Goal: Task Accomplishment & Management: Manage account settings

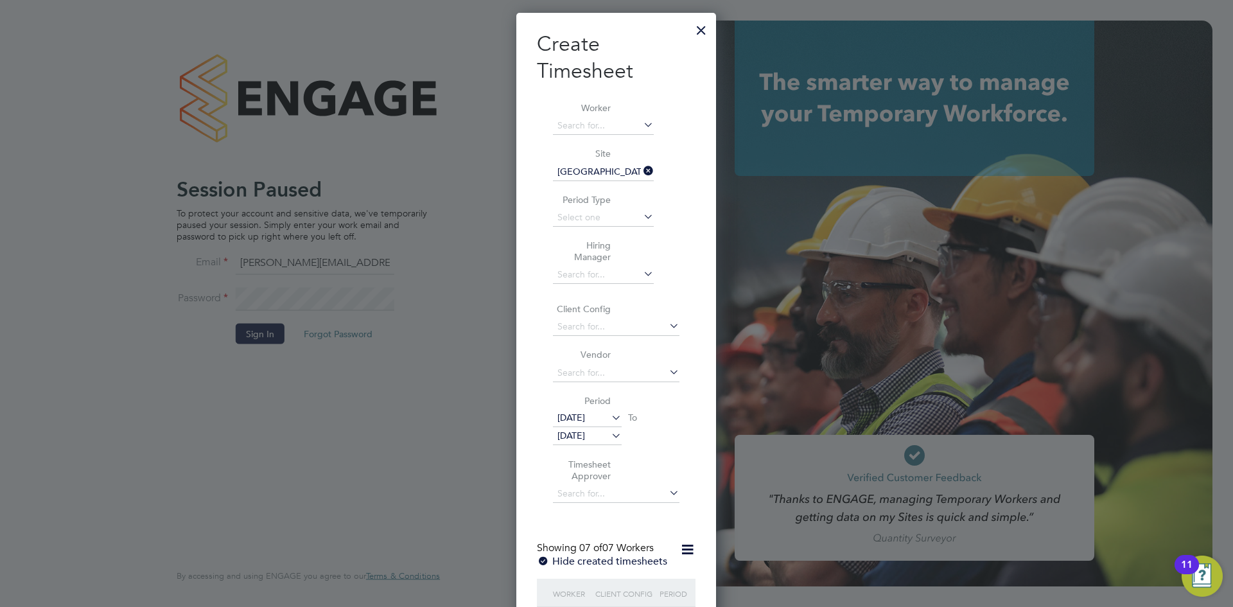
scroll to position [1771, 200]
click at [407, 302] on div at bounding box center [616, 303] width 1233 height 607
click at [352, 359] on div at bounding box center [616, 303] width 1233 height 607
click at [704, 26] on div at bounding box center [700, 26] width 23 height 23
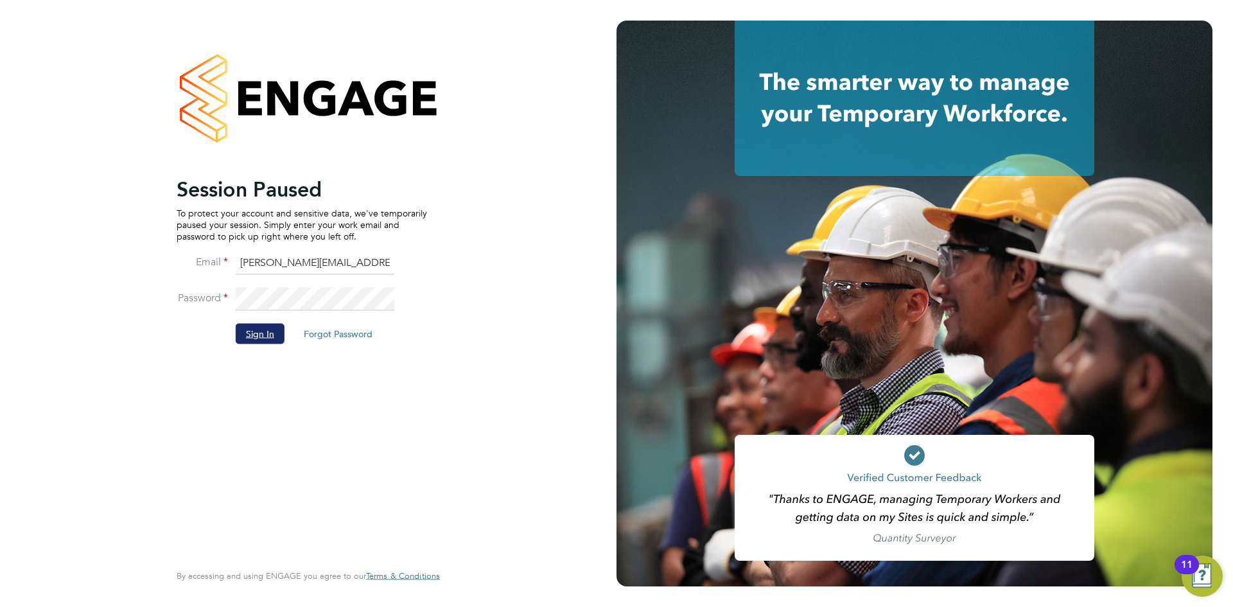
click at [245, 333] on button "Sign In" at bounding box center [260, 333] width 49 height 21
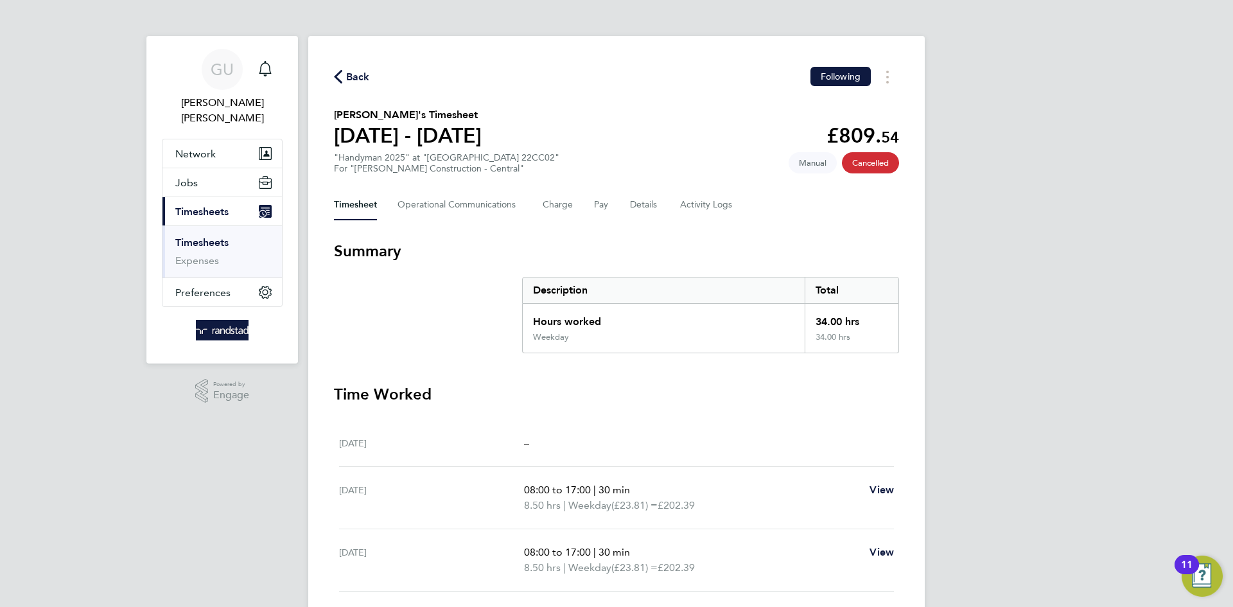
click at [205, 236] on link "Timesheets" at bounding box center [201, 242] width 53 height 12
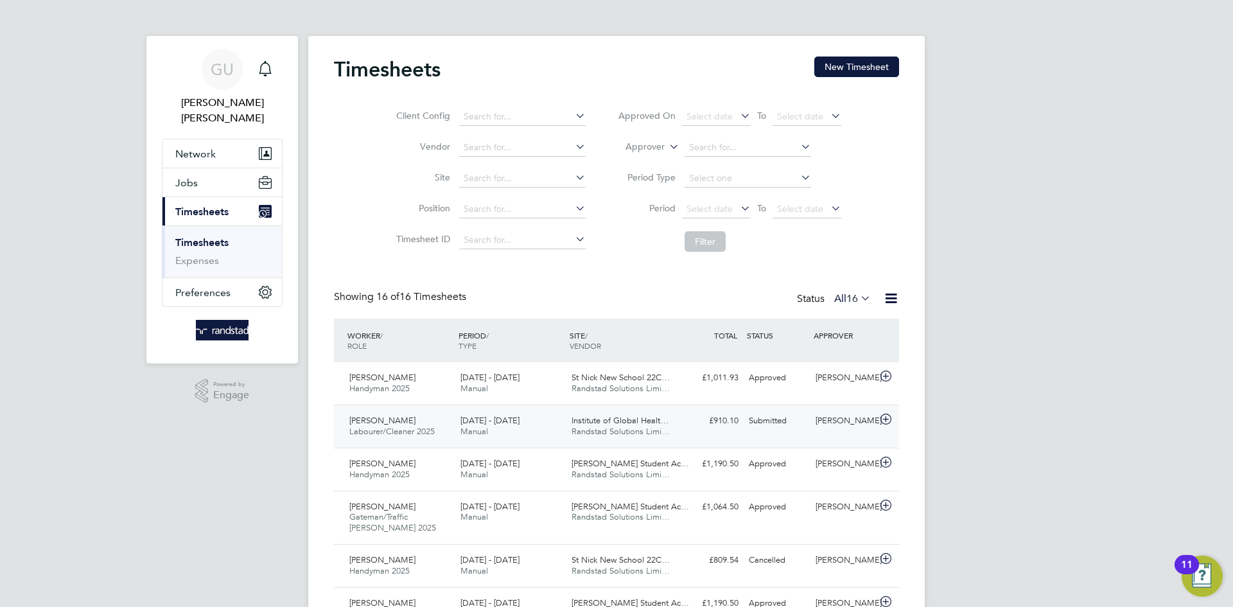
click at [643, 423] on span "Institute of Global Healt…" at bounding box center [619, 420] width 97 height 11
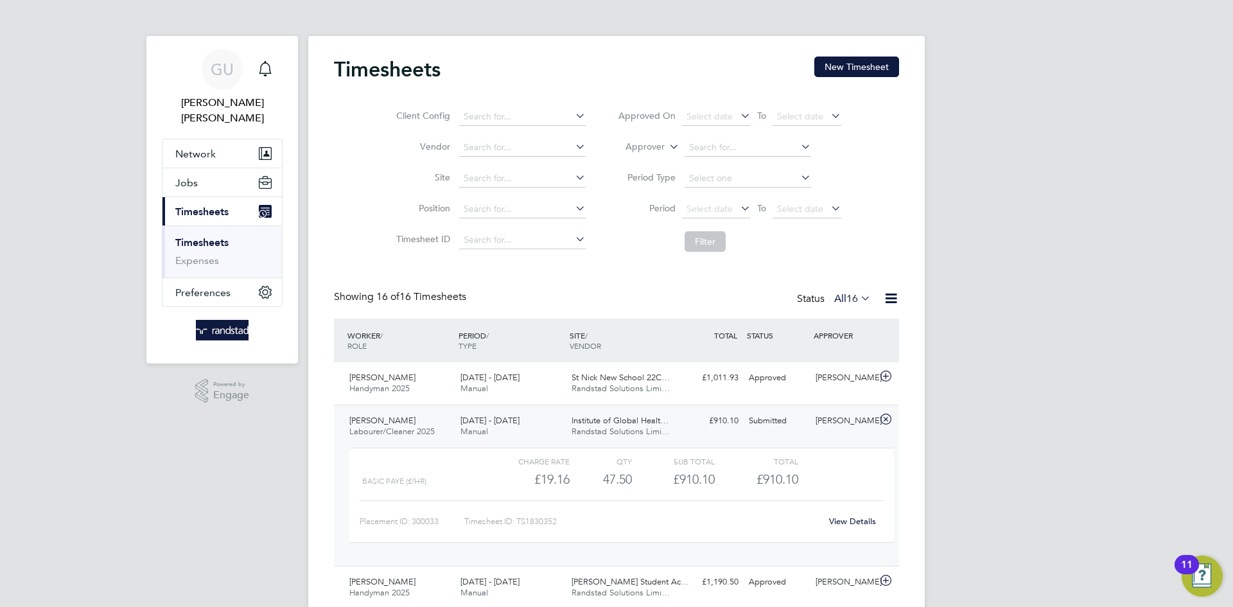
click at [837, 515] on div "View Details" at bounding box center [851, 521] width 63 height 21
click at [847, 521] on link "View Details" at bounding box center [852, 520] width 47 height 11
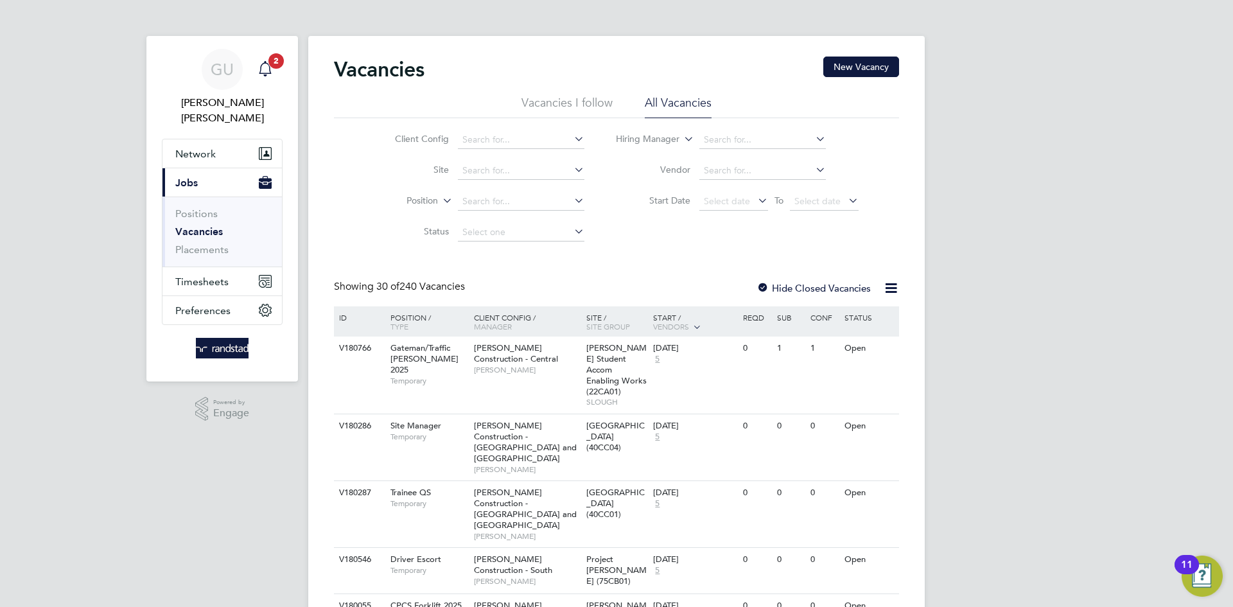
click at [271, 64] on span "2" at bounding box center [275, 60] width 15 height 15
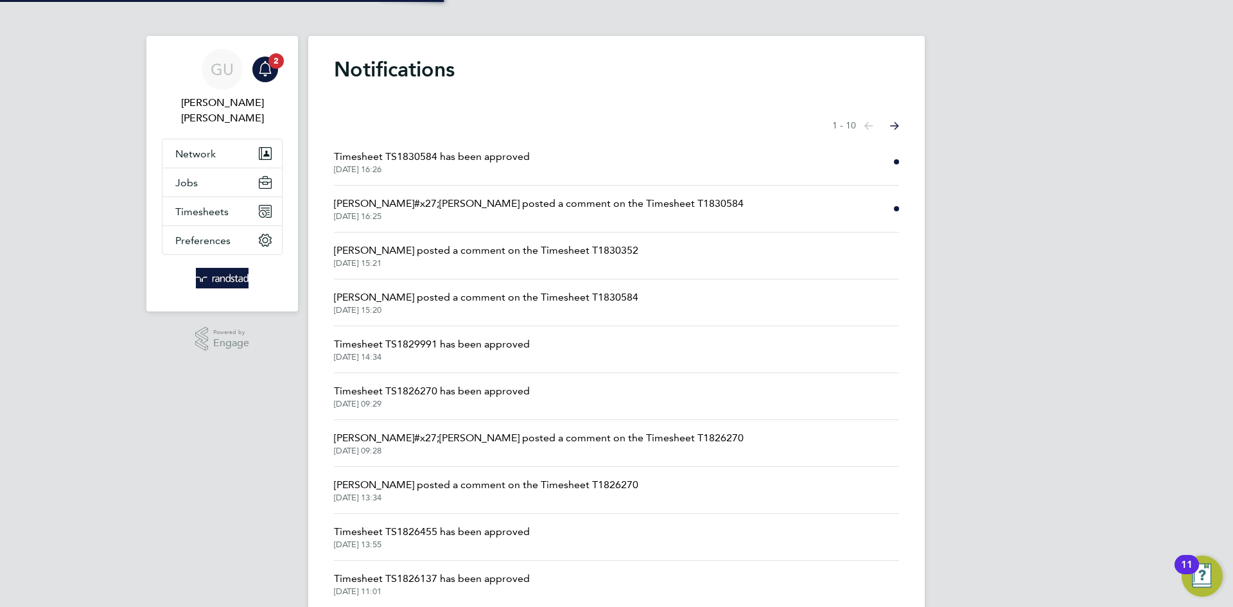
click at [495, 163] on span "Timesheet TS1830584 has been approved" at bounding box center [432, 156] width 196 height 15
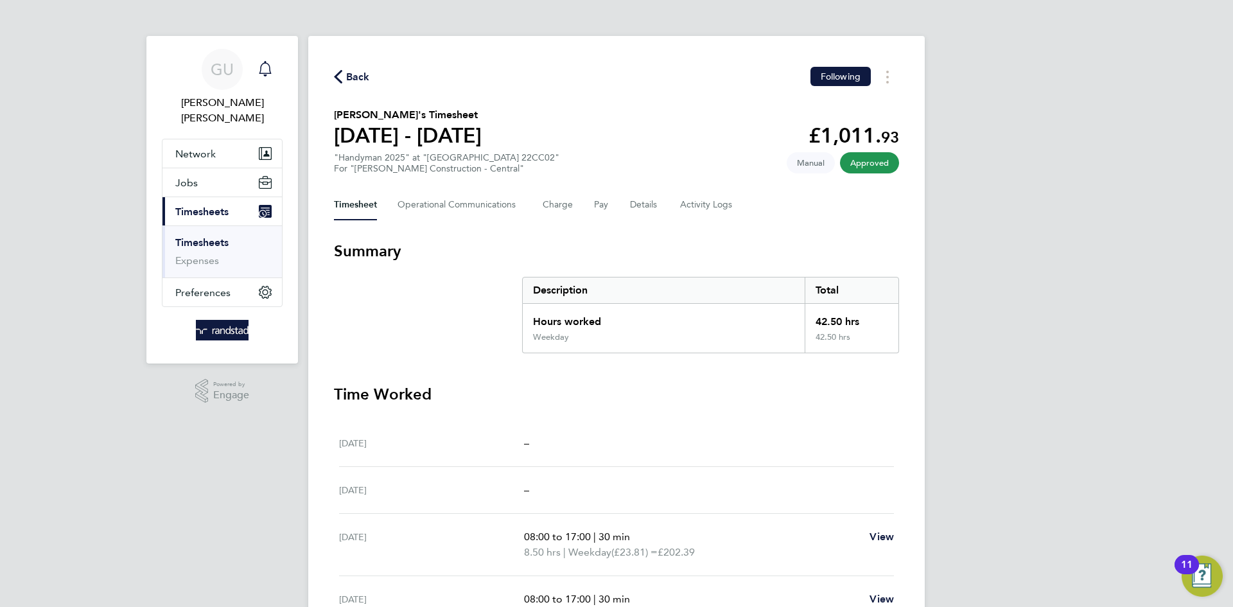
click at [264, 63] on icon "Main navigation" at bounding box center [265, 67] width 12 height 13
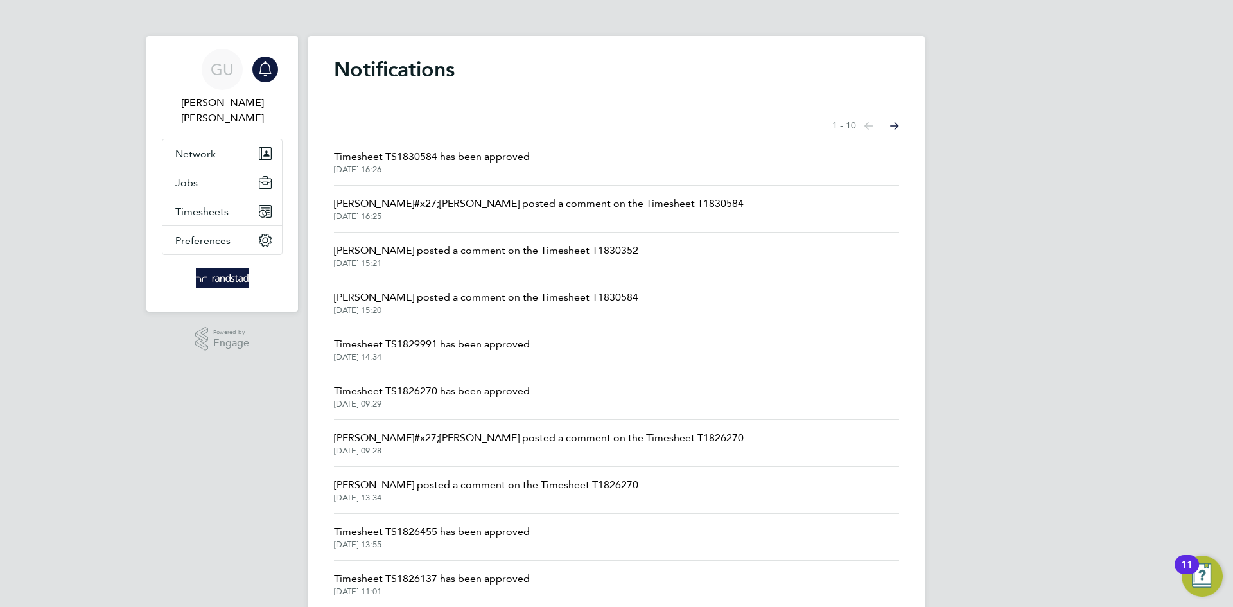
click at [553, 212] on span "[DATE] 16:25" at bounding box center [539, 216] width 410 height 10
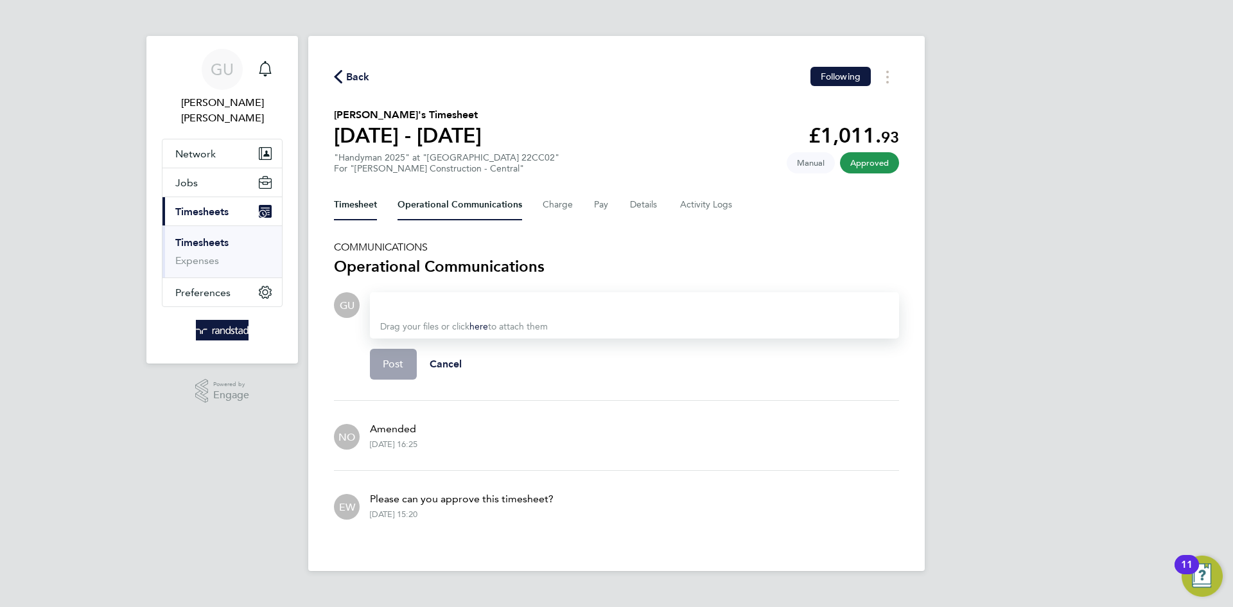
click at [336, 197] on button "Timesheet" at bounding box center [355, 204] width 43 height 31
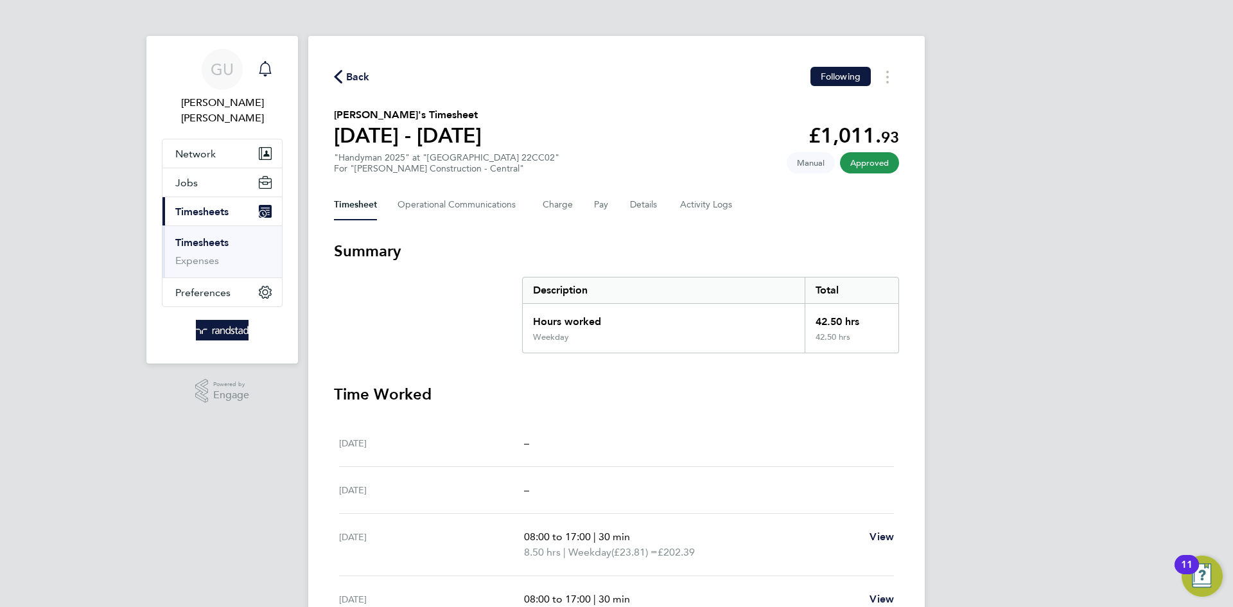
click at [263, 68] on icon "Main navigation" at bounding box center [264, 68] width 15 height 15
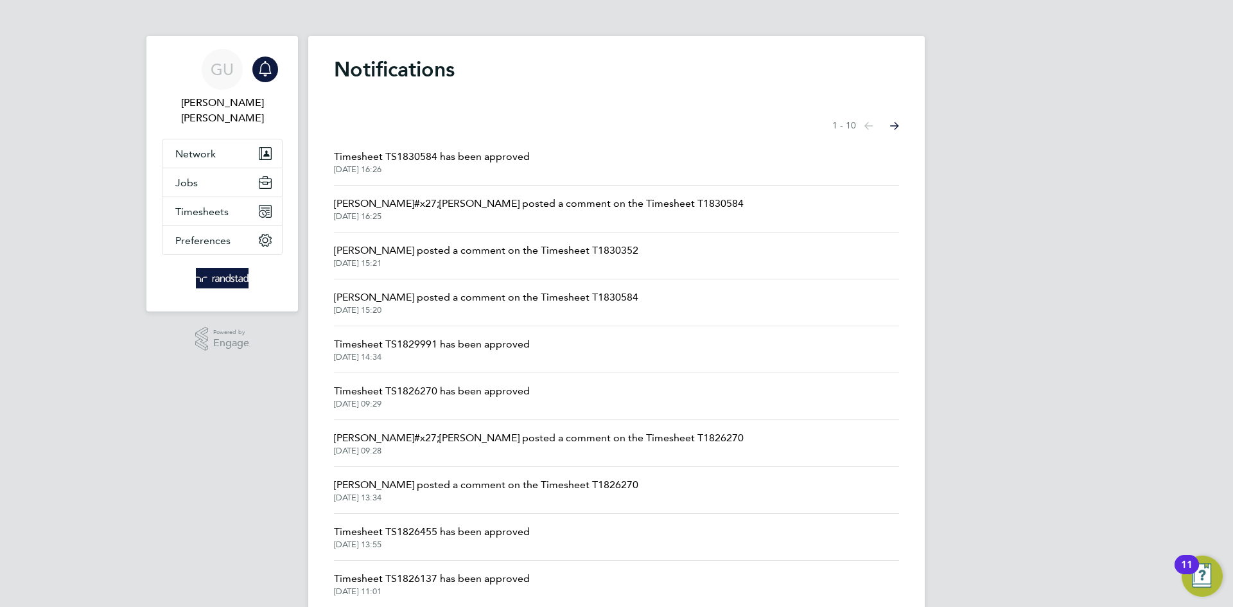
click at [488, 349] on span "Timesheet TS1829991 has been approved" at bounding box center [432, 343] width 196 height 15
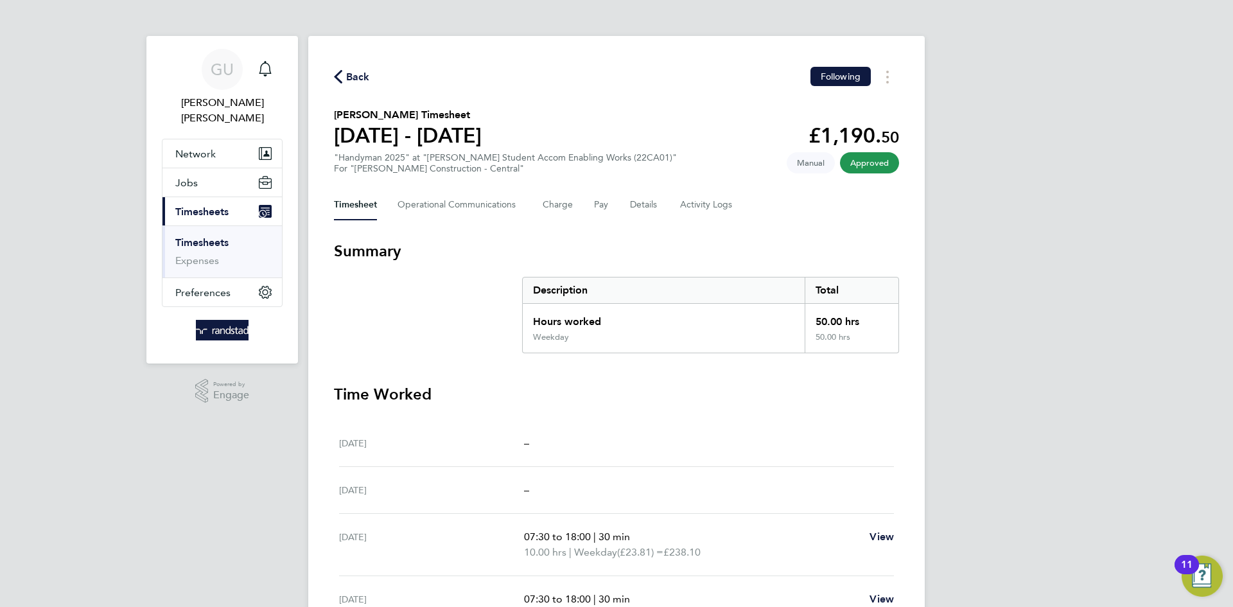
click at [350, 73] on span "Back" at bounding box center [358, 76] width 24 height 15
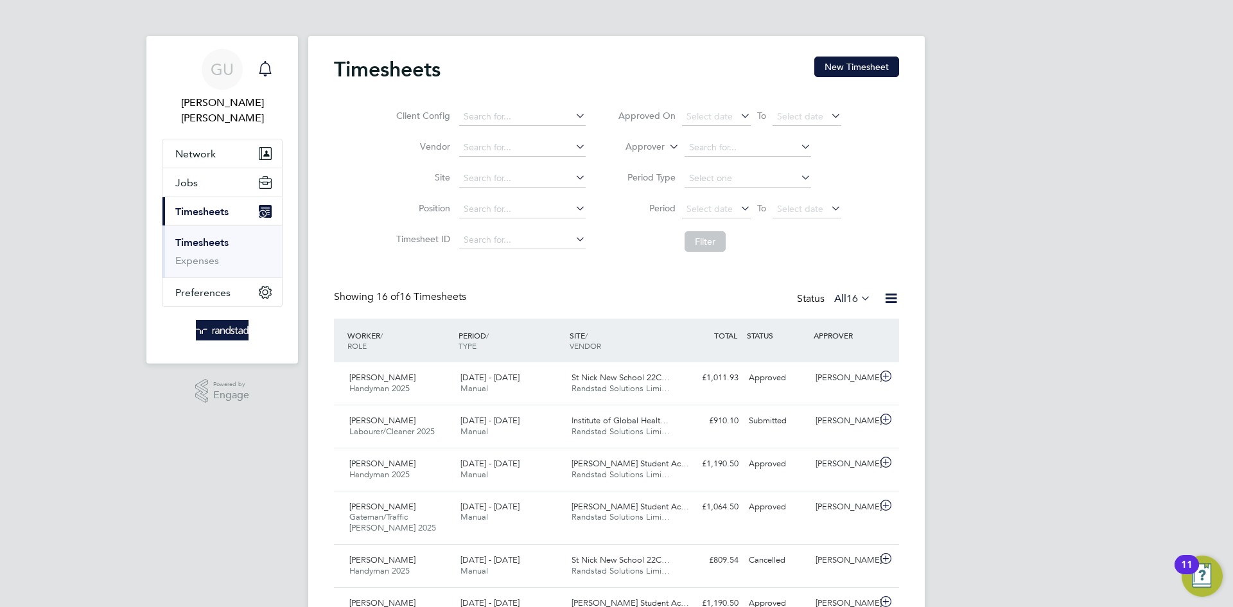
click at [263, 67] on icon "Main navigation" at bounding box center [264, 68] width 15 height 15
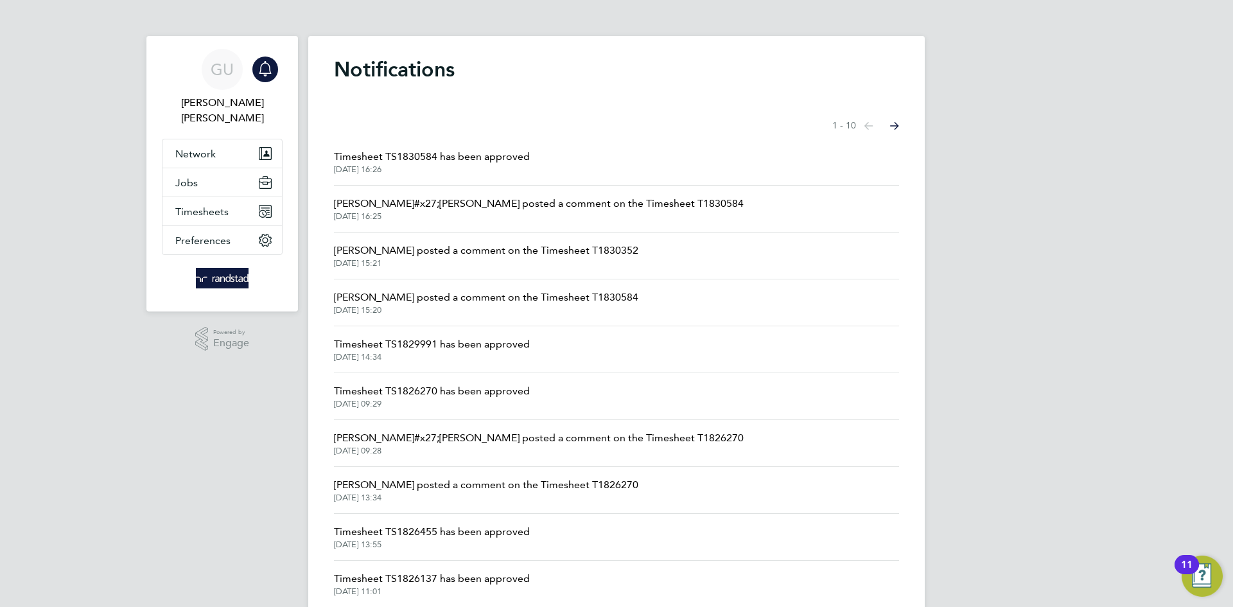
click at [498, 291] on span "[PERSON_NAME] posted a comment on the Timesheet T1830584" at bounding box center [486, 297] width 304 height 15
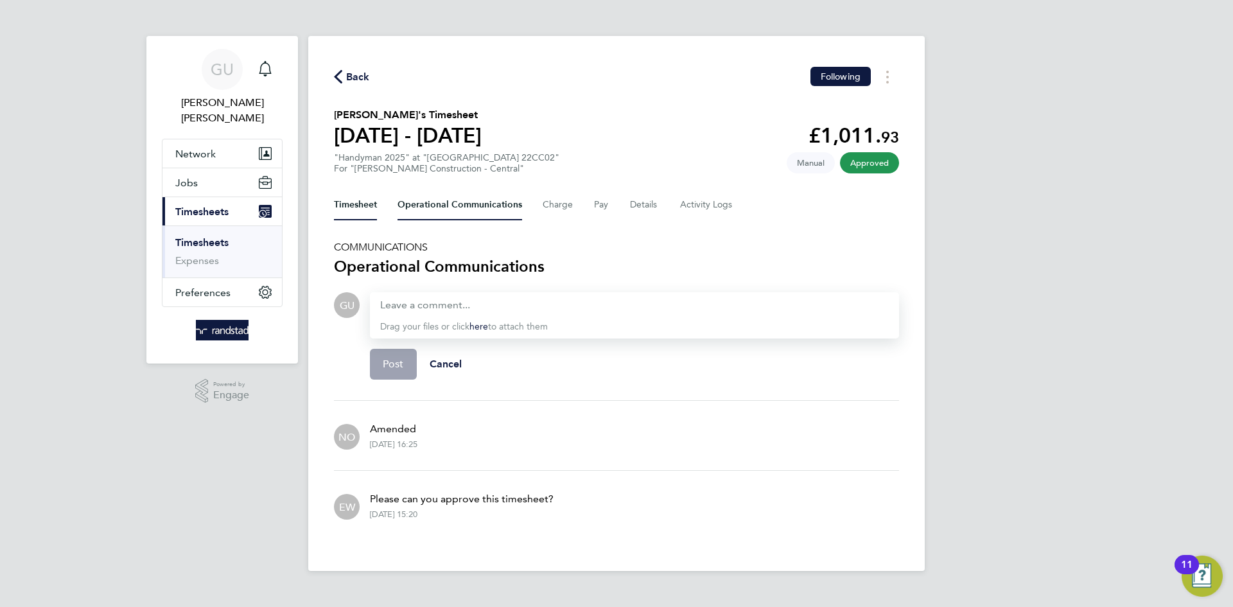
click at [343, 212] on button "Timesheet" at bounding box center [355, 204] width 43 height 31
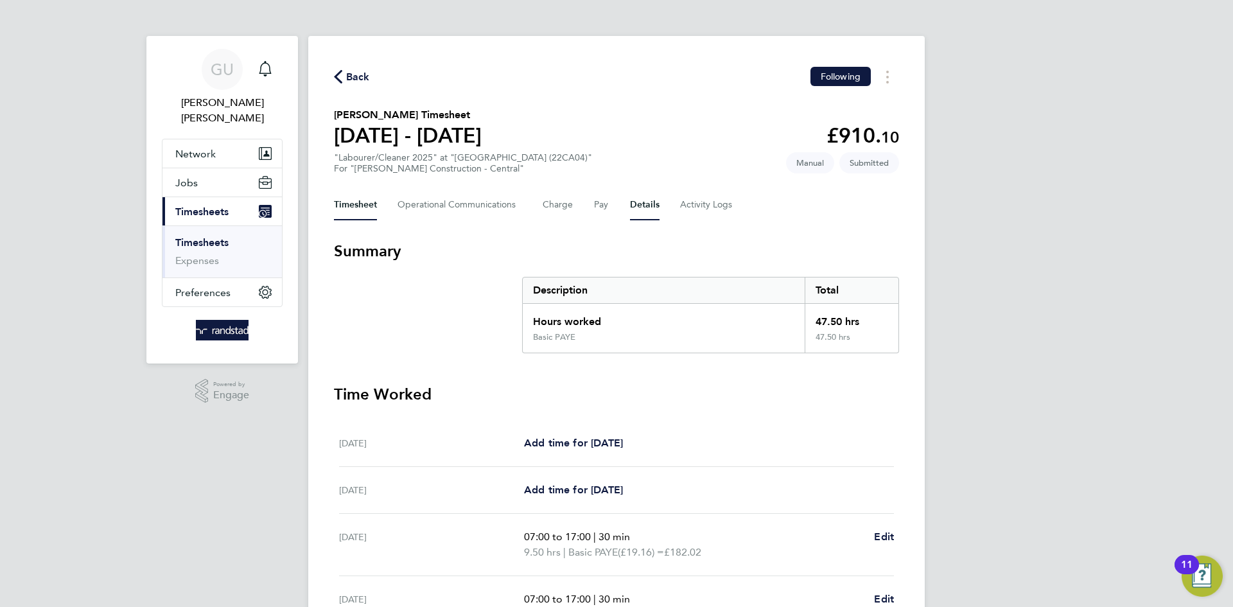
click at [634, 207] on button "Details" at bounding box center [645, 204] width 30 height 31
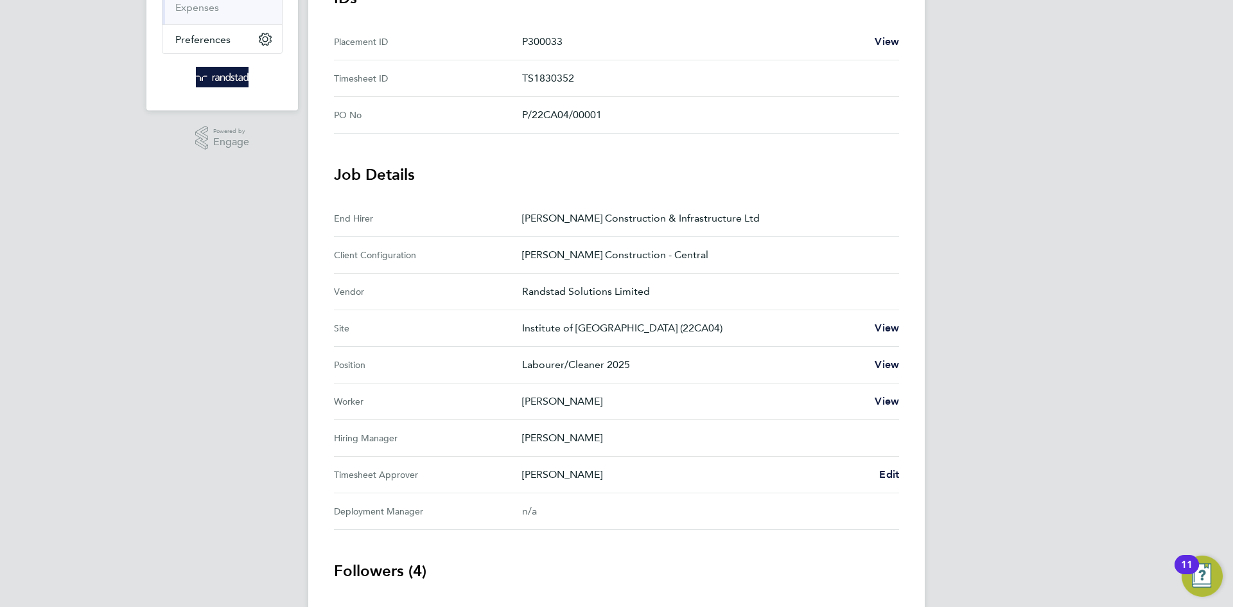
scroll to position [267, 0]
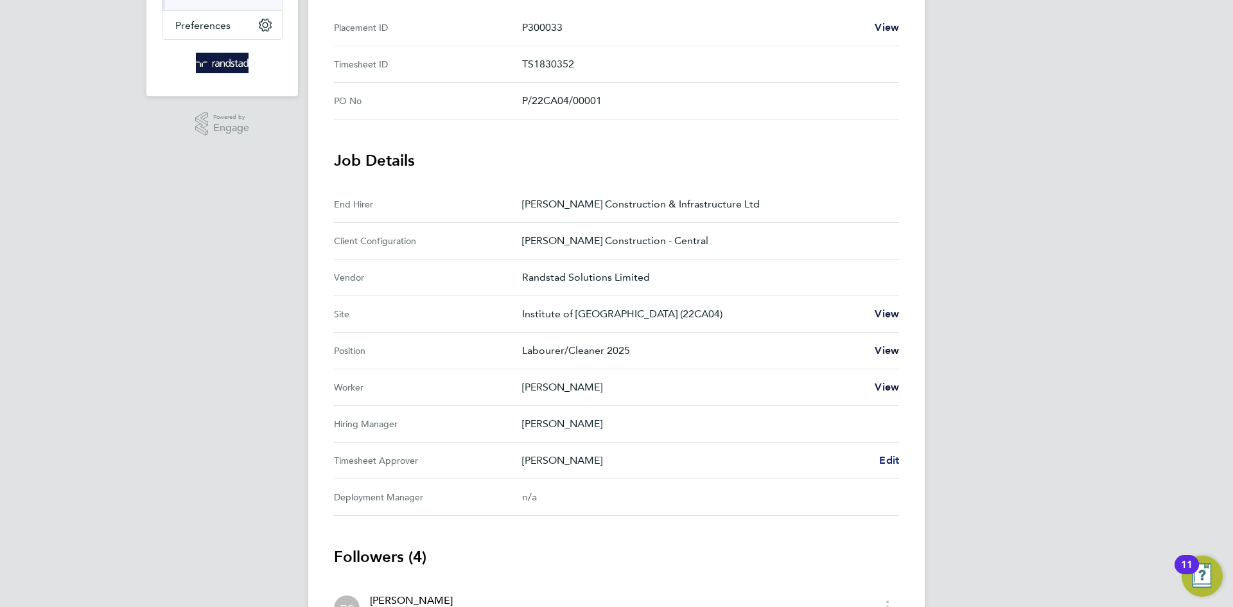
click at [887, 458] on span "Edit" at bounding box center [889, 460] width 20 height 12
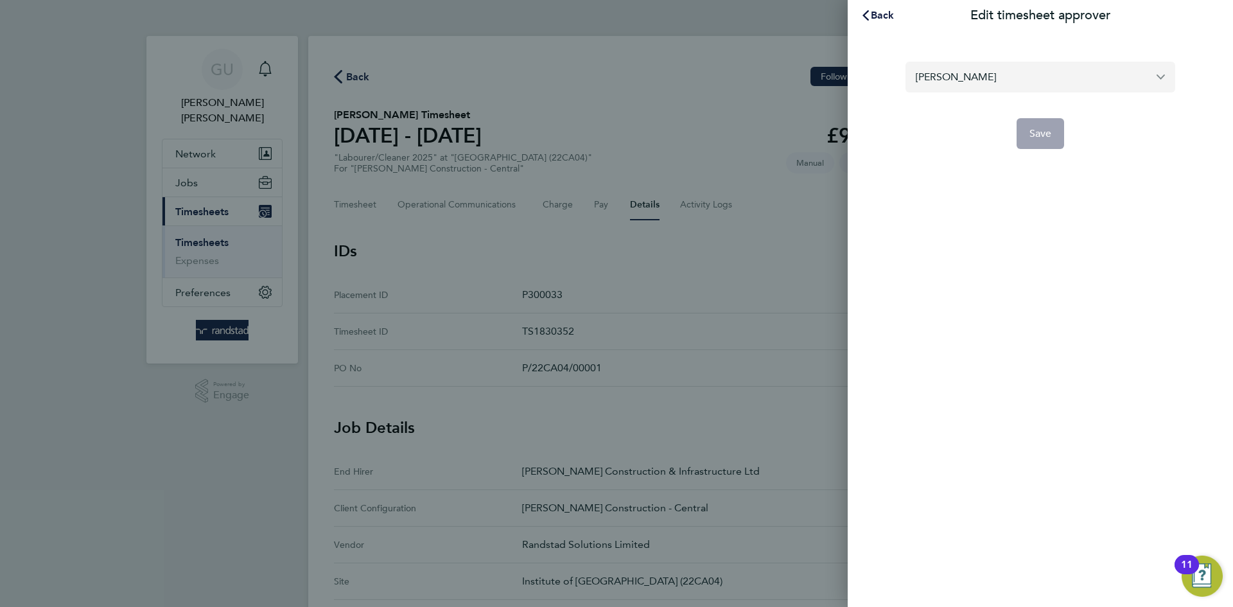
click at [1076, 77] on input "[PERSON_NAME]" at bounding box center [1040, 77] width 270 height 30
type input "richard walk"
click at [891, 10] on span "Back" at bounding box center [882, 15] width 24 height 12
